Goal: Obtain resource: Download file/media

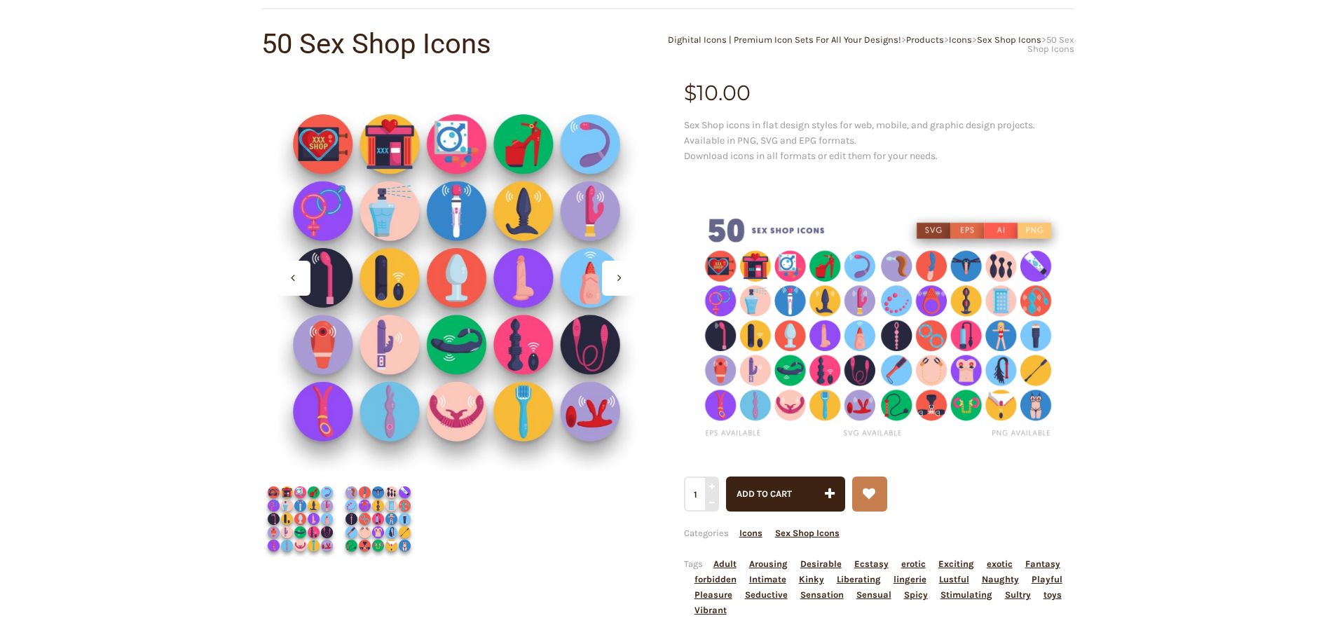
scroll to position [140, 0]
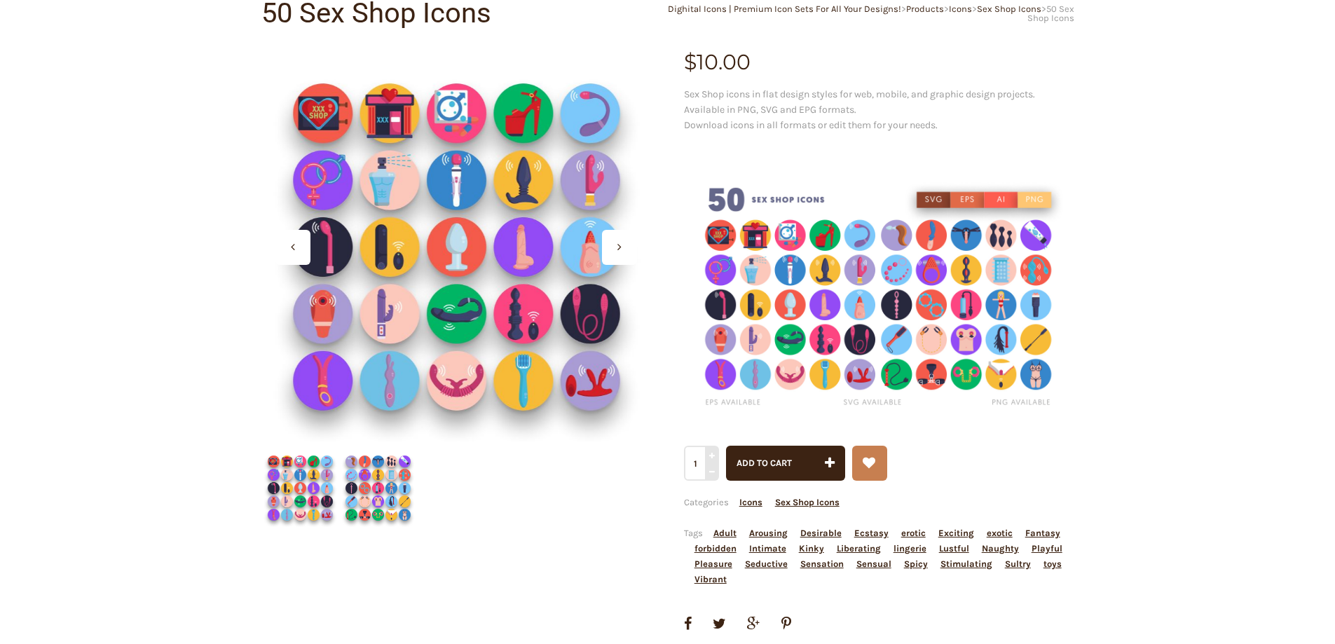
click at [621, 242] on icon at bounding box center [619, 246] width 4 height 11
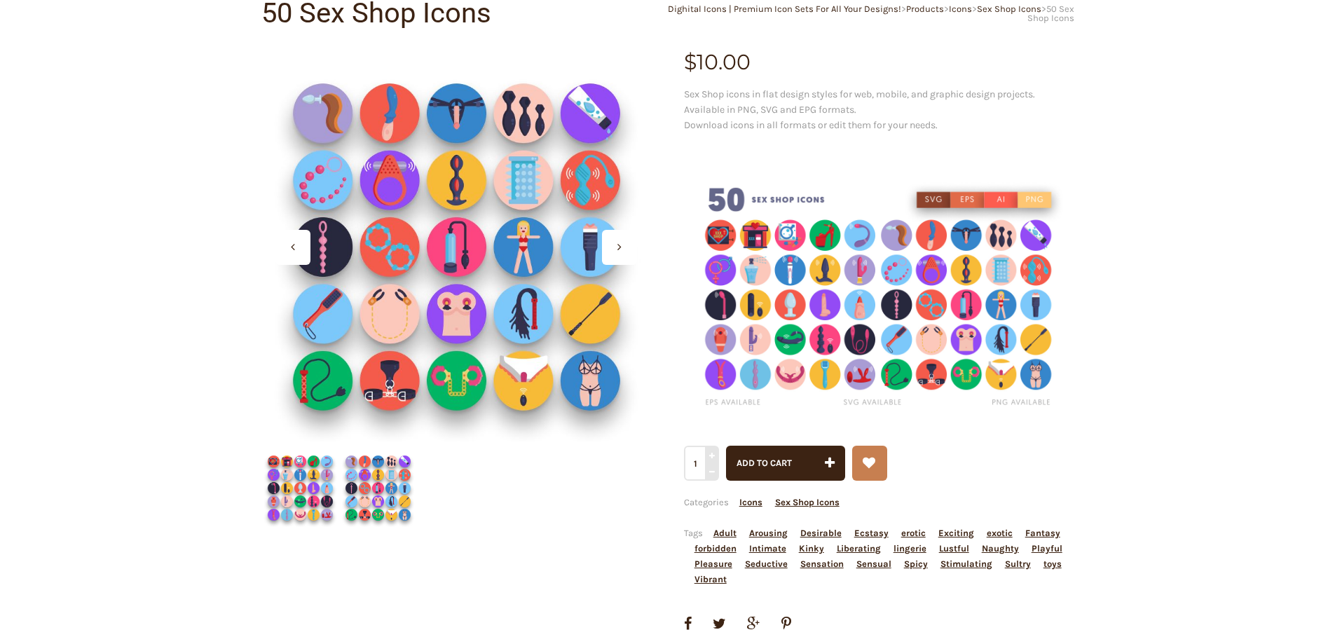
click at [621, 242] on icon at bounding box center [619, 246] width 4 height 11
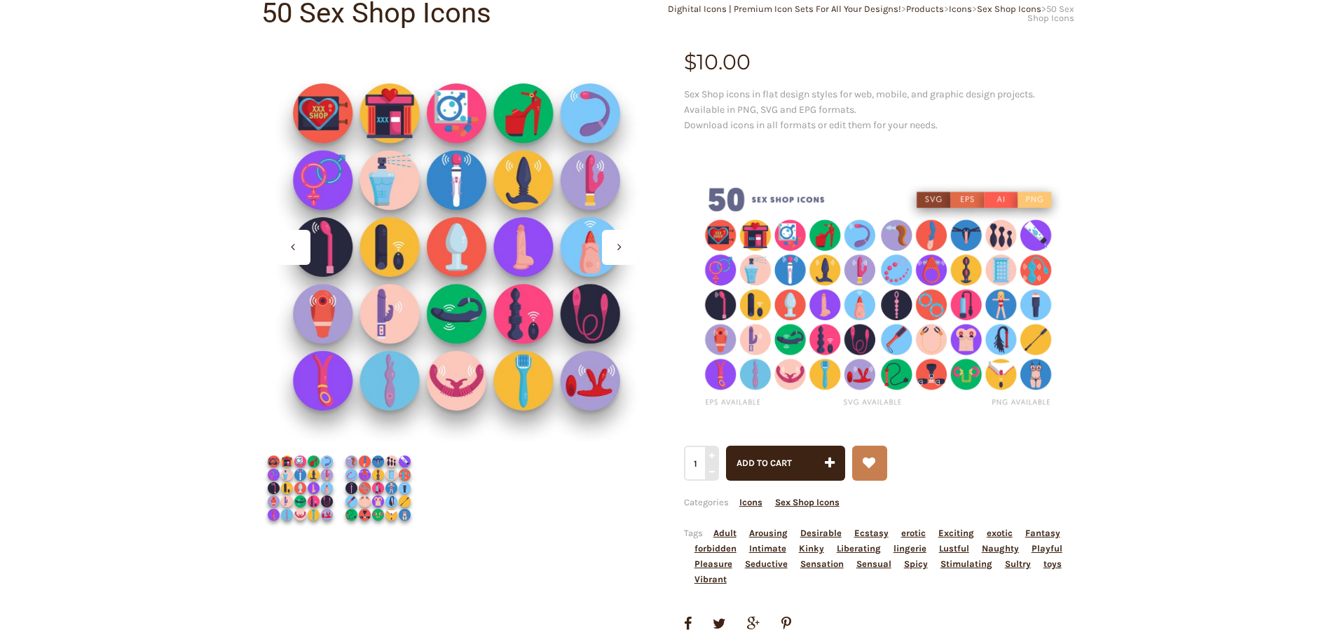
click at [621, 242] on icon at bounding box center [619, 246] width 4 height 11
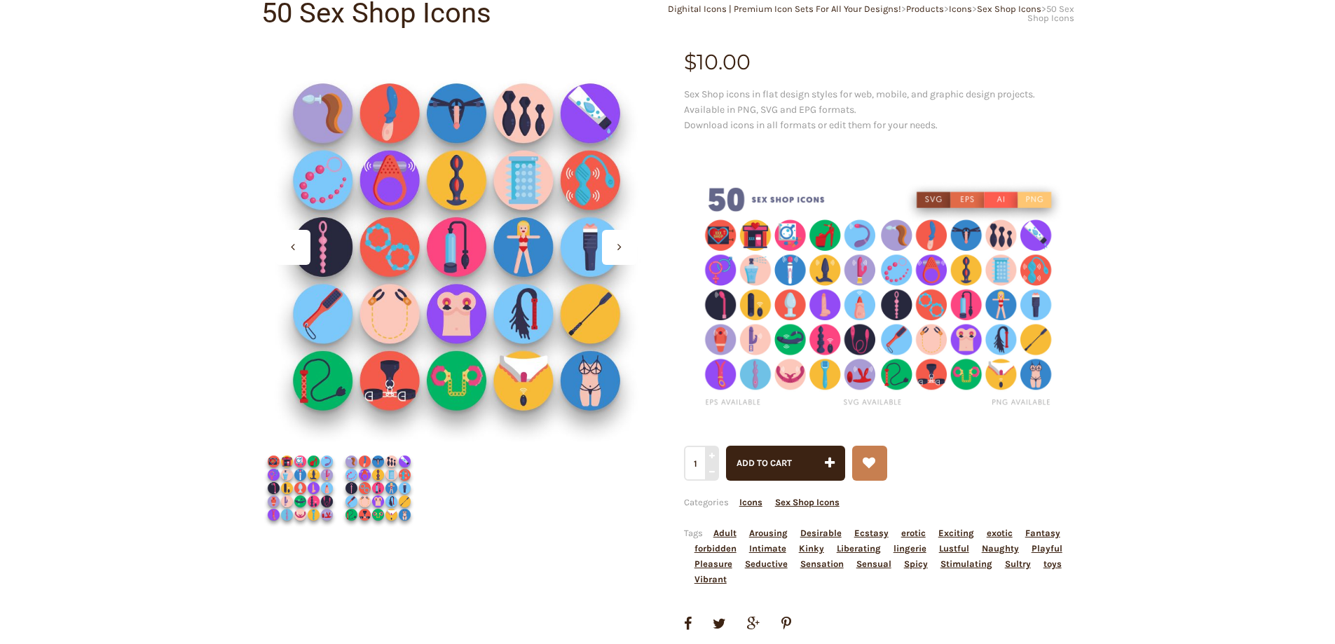
click at [580, 248] on div at bounding box center [456, 247] width 390 height 390
click at [931, 315] on img at bounding box center [879, 298] width 390 height 260
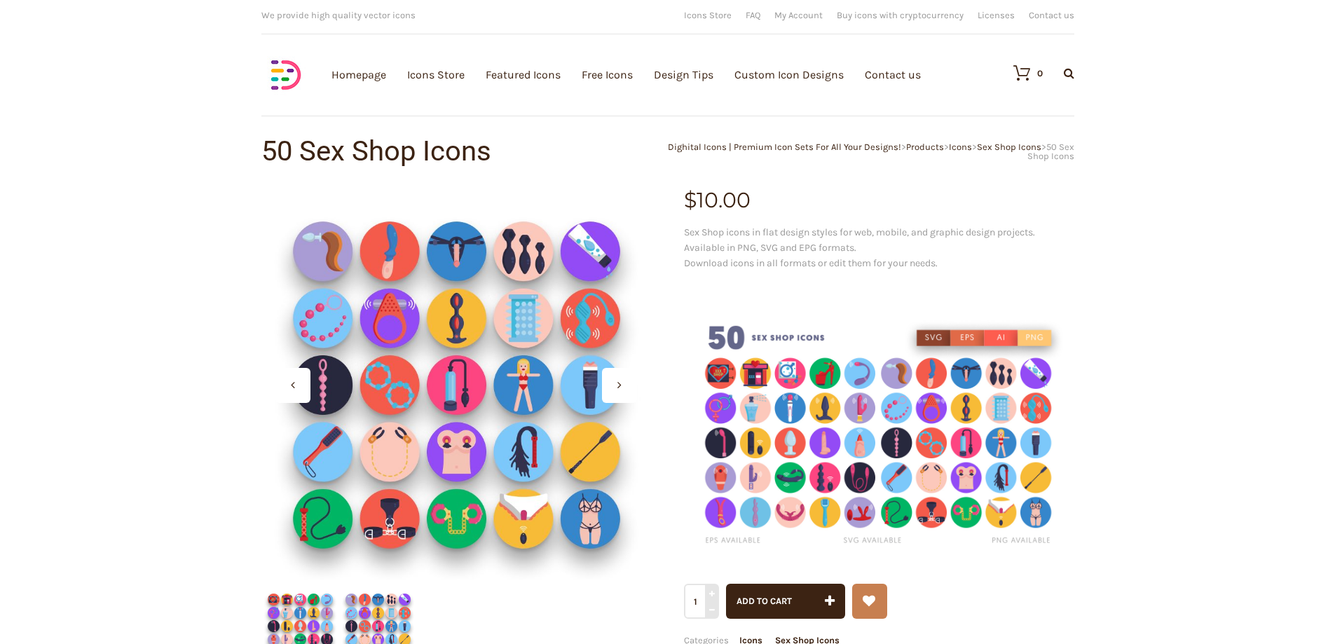
scroll to position [0, 0]
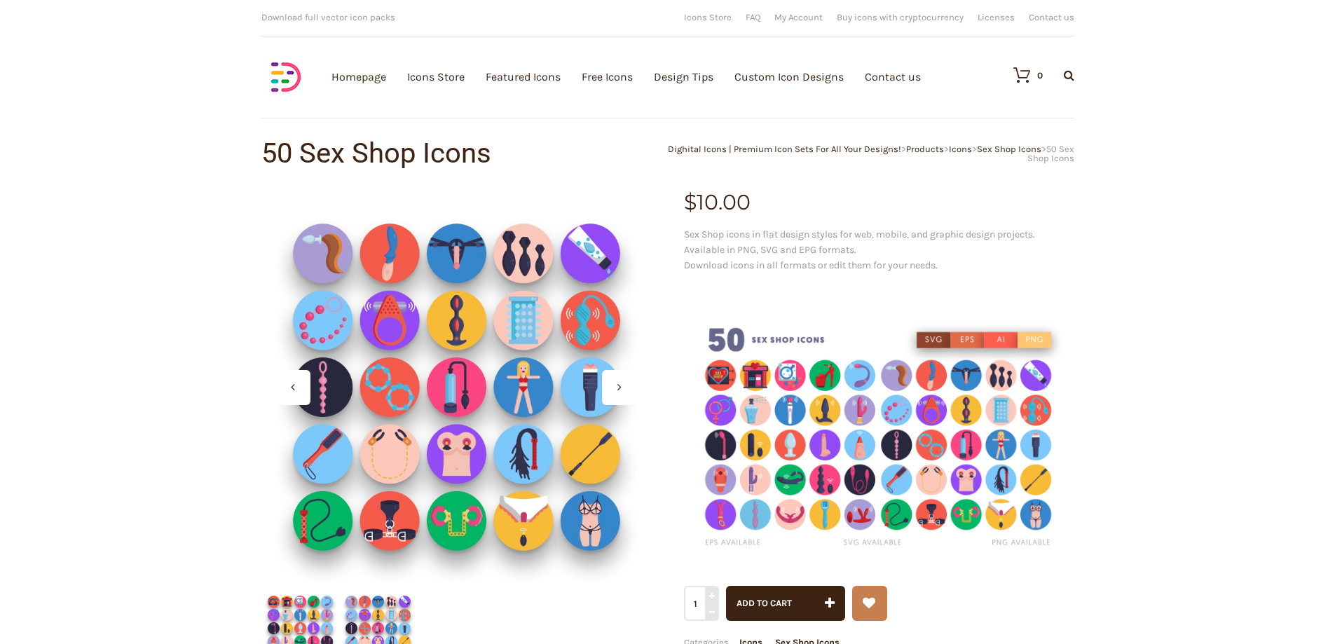
click at [296, 387] on div at bounding box center [292, 387] width 35 height 35
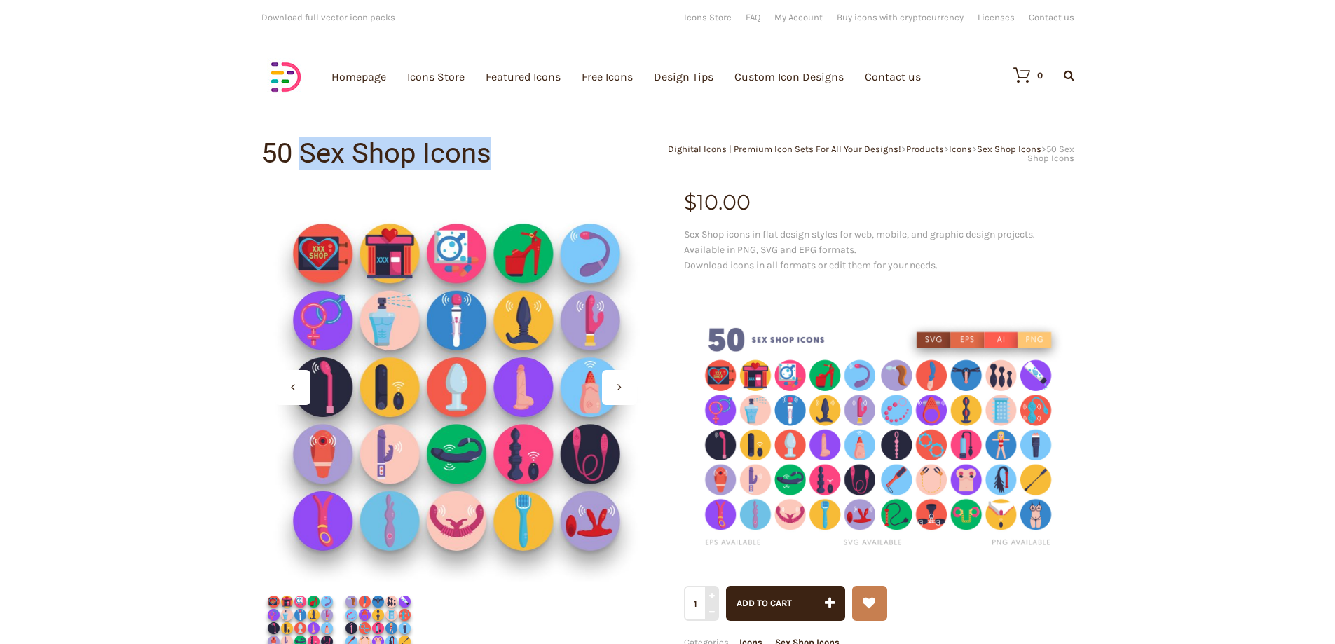
drag, startPoint x: 301, startPoint y: 152, endPoint x: 495, endPoint y: 149, distance: 193.4
click at [495, 150] on h1 "50 Sex Shop Icons" at bounding box center [464, 153] width 406 height 28
copy h1 "Sex Shop Icons"
